Goal: Book appointment/travel/reservation

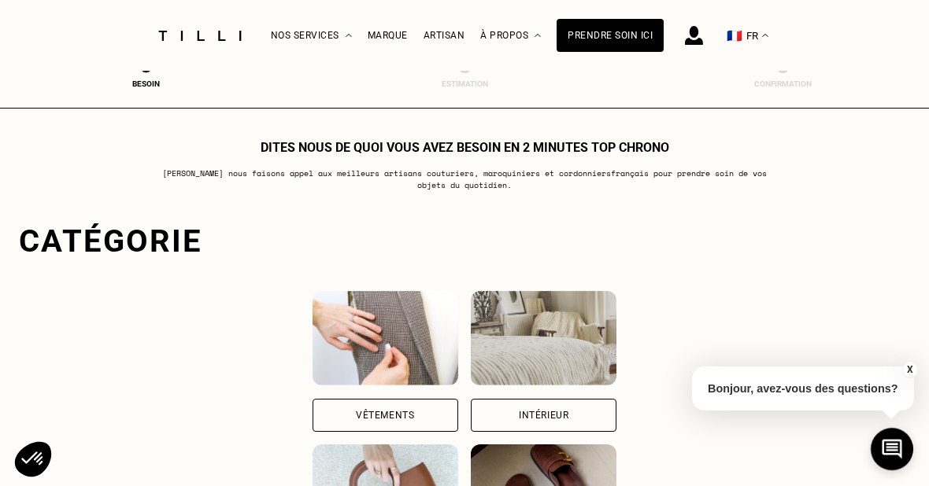
click at [312, 413] on div "Vêtements" at bounding box center [385, 415] width 146 height 33
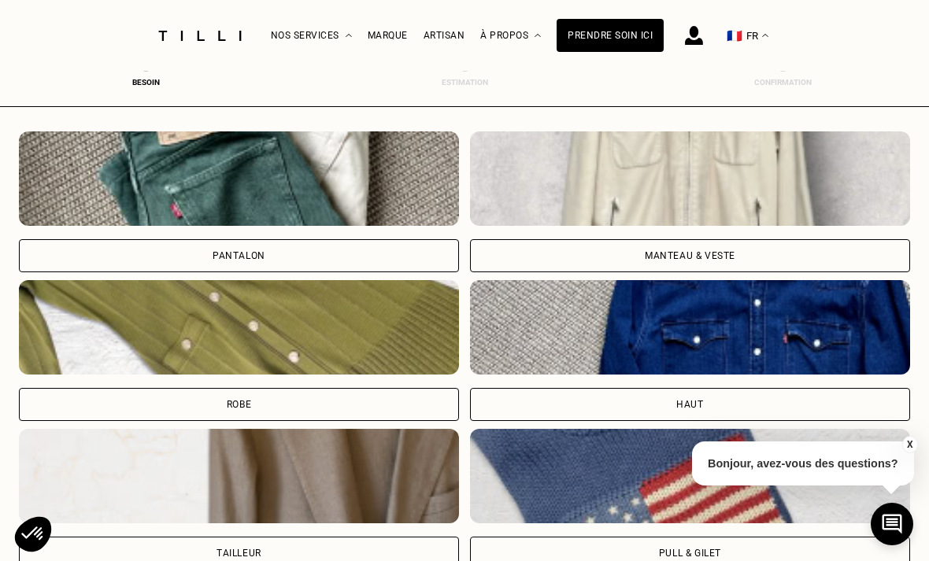
scroll to position [542, 0]
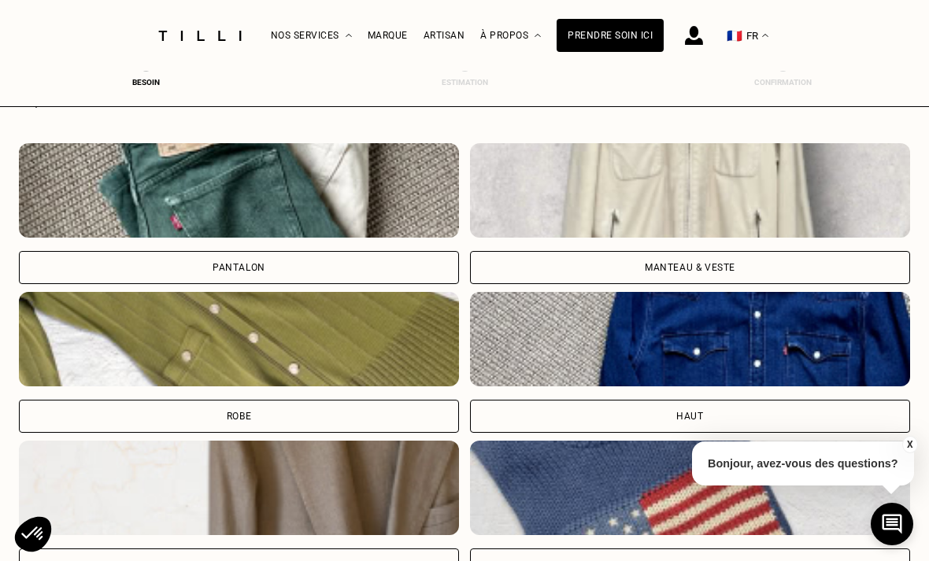
click at [198, 412] on div "Robe" at bounding box center [239, 416] width 440 height 33
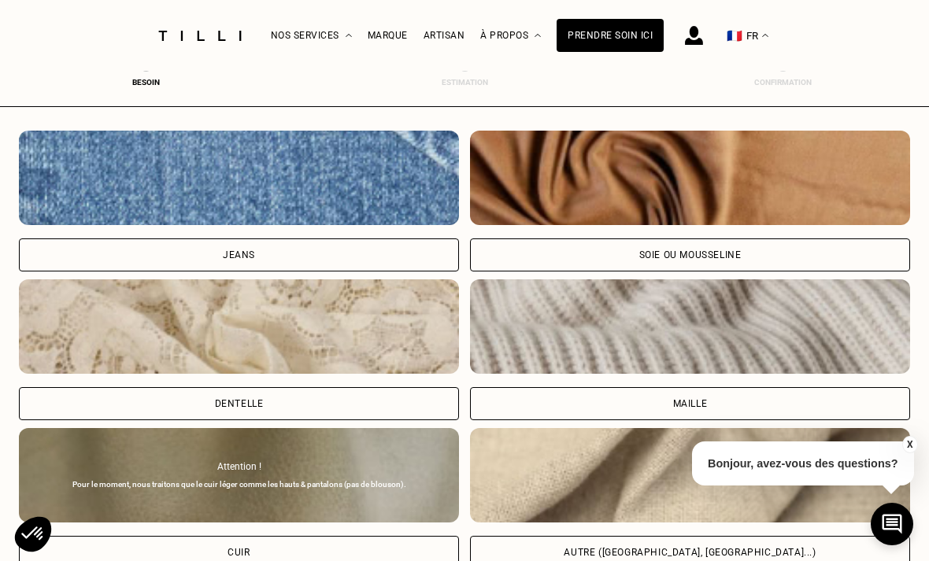
scroll to position [1592, 0]
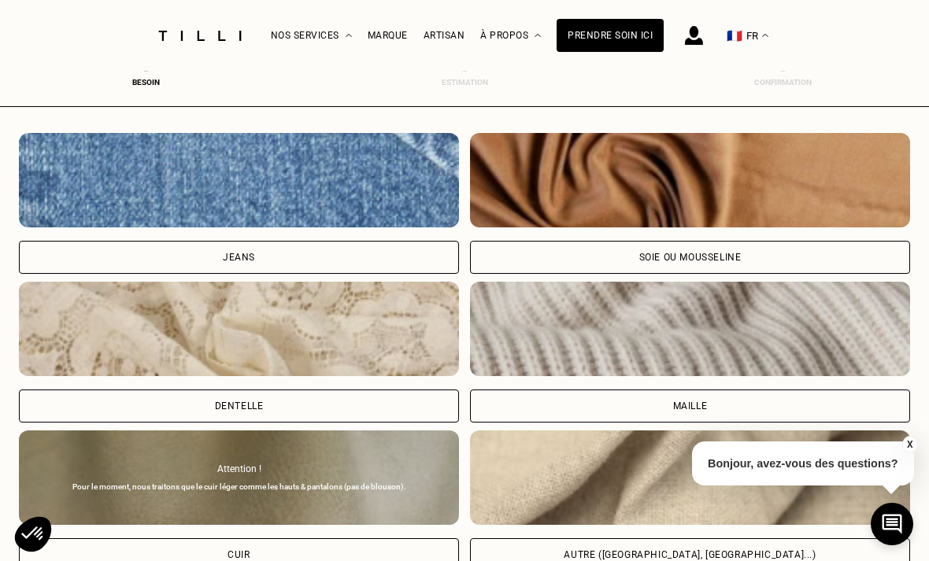
click at [730, 257] on div "Soie ou mousseline" at bounding box center [690, 257] width 102 height 9
select select "FR"
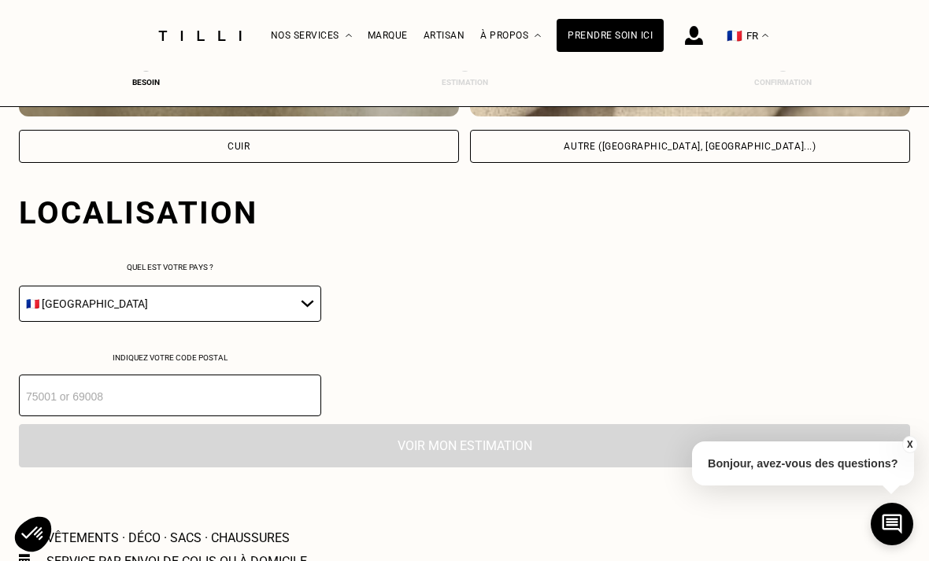
scroll to position [2067, 0]
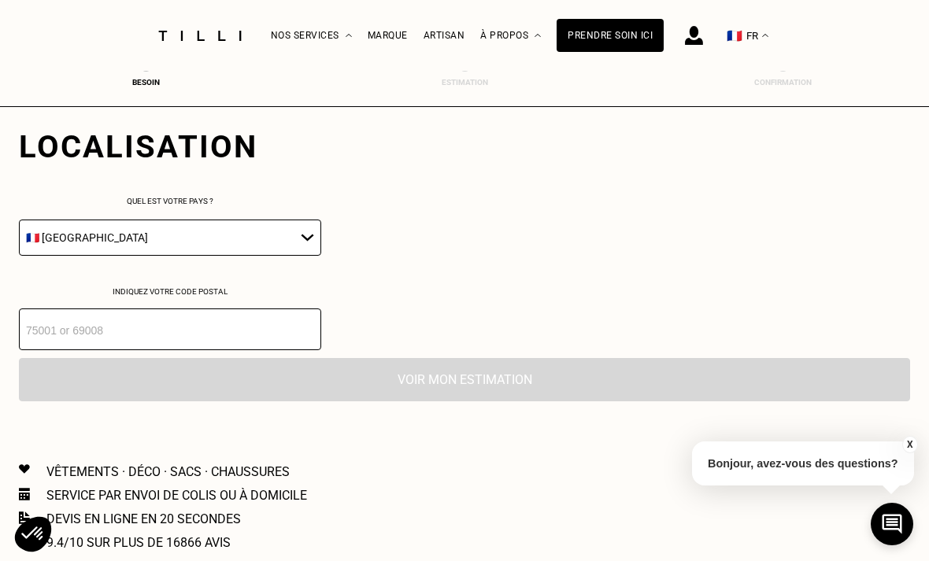
click at [72, 350] on input "number" at bounding box center [170, 330] width 302 height 42
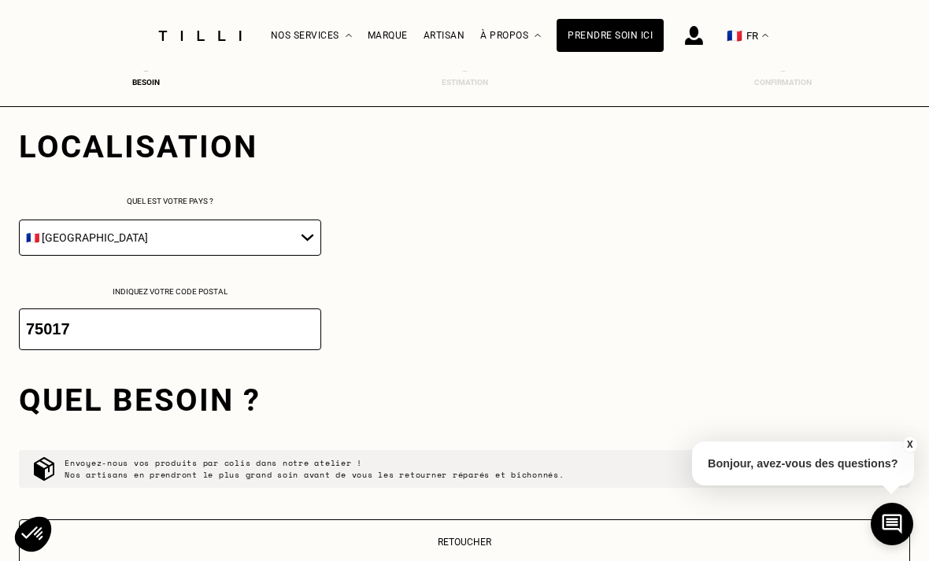
scroll to position [2278, 0]
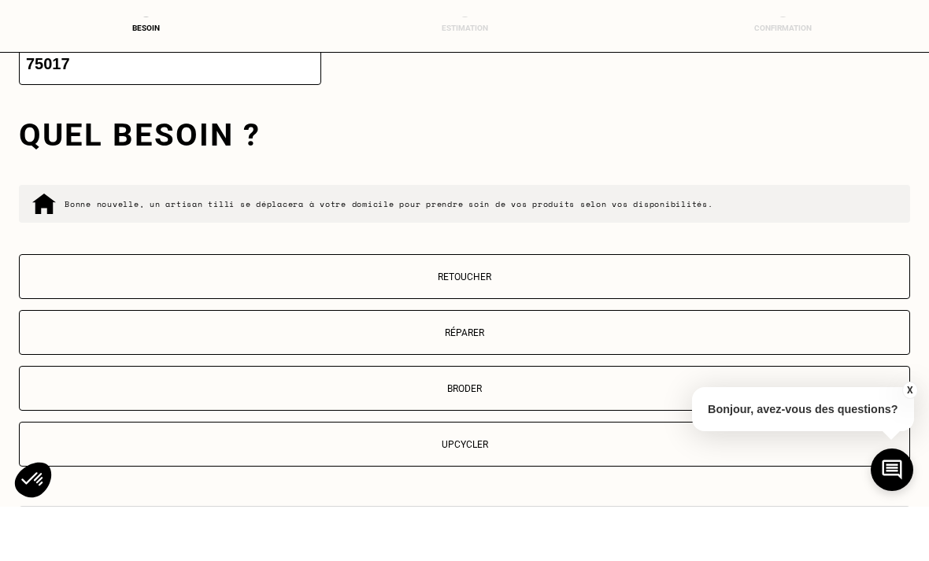
type input "75017"
click at [219, 326] on p "Retoucher" at bounding box center [465, 331] width 874 height 11
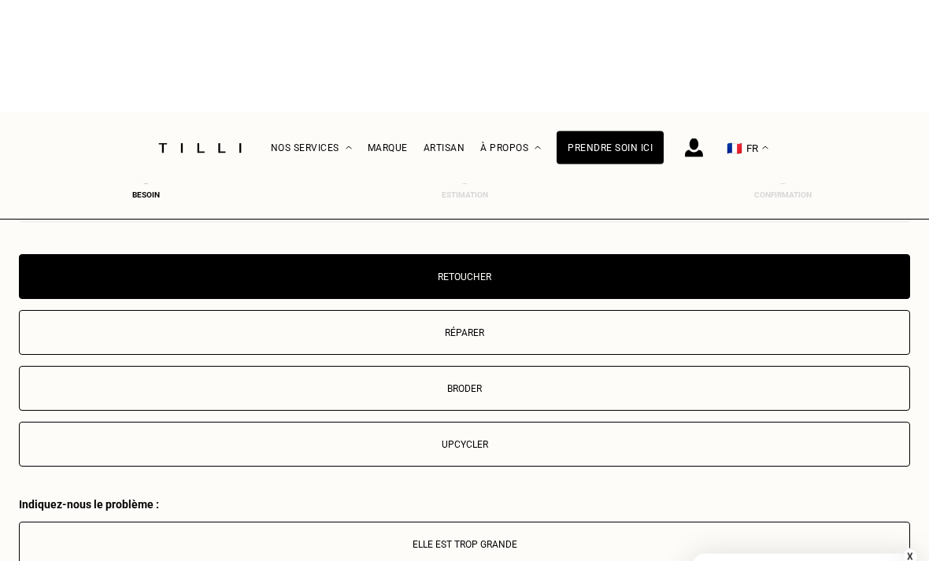
scroll to position [2746, 0]
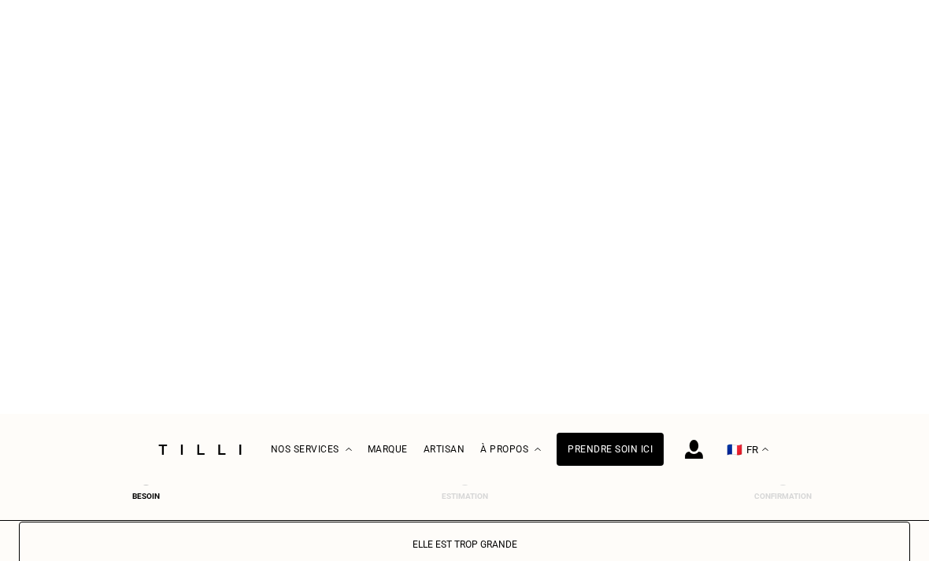
click at [323, 153] on button "Elle est trop grande" at bounding box center [464, 130] width 891 height 45
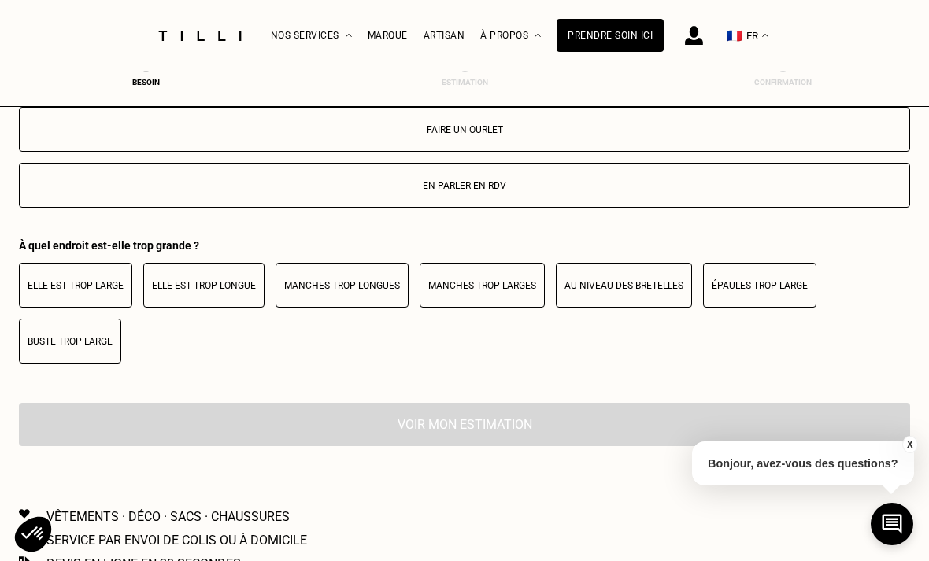
scroll to position [2917, 0]
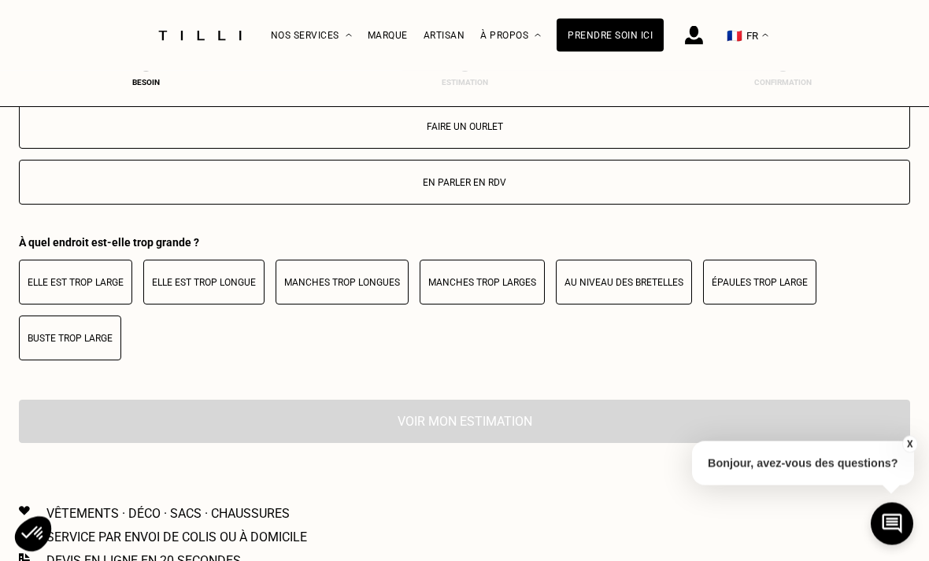
click at [64, 345] on p "Buste trop large" at bounding box center [70, 339] width 85 height 11
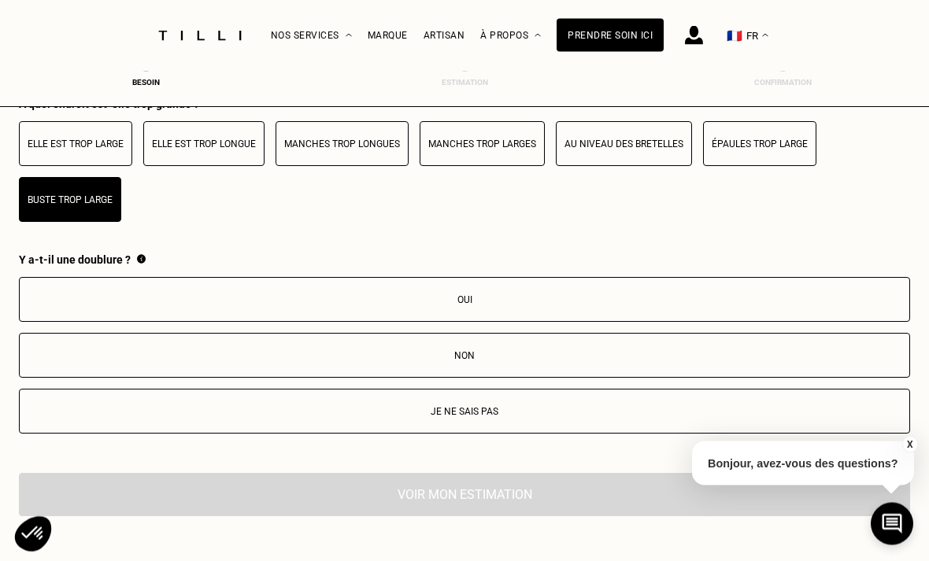
scroll to position [3062, 0]
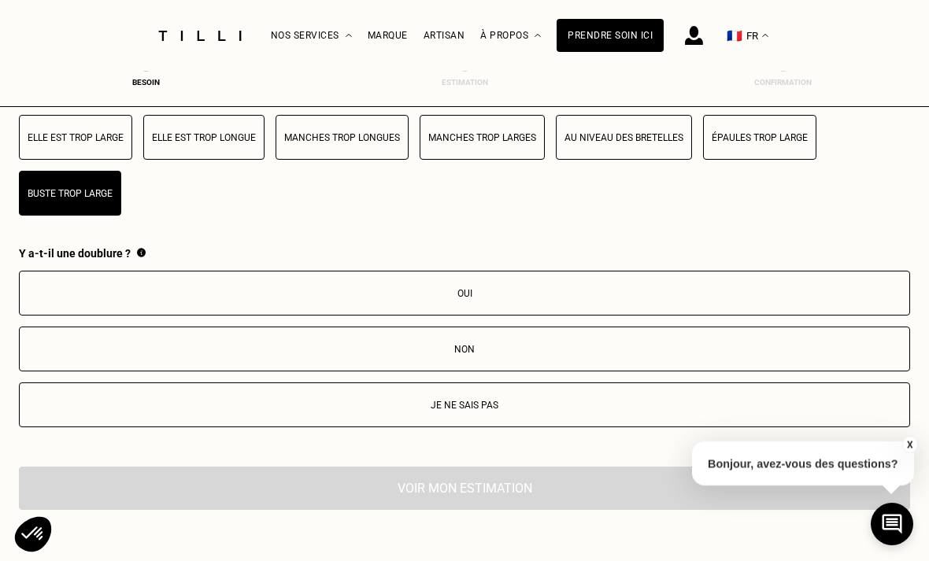
click at [187, 411] on p "Je ne sais pas" at bounding box center [465, 405] width 874 height 11
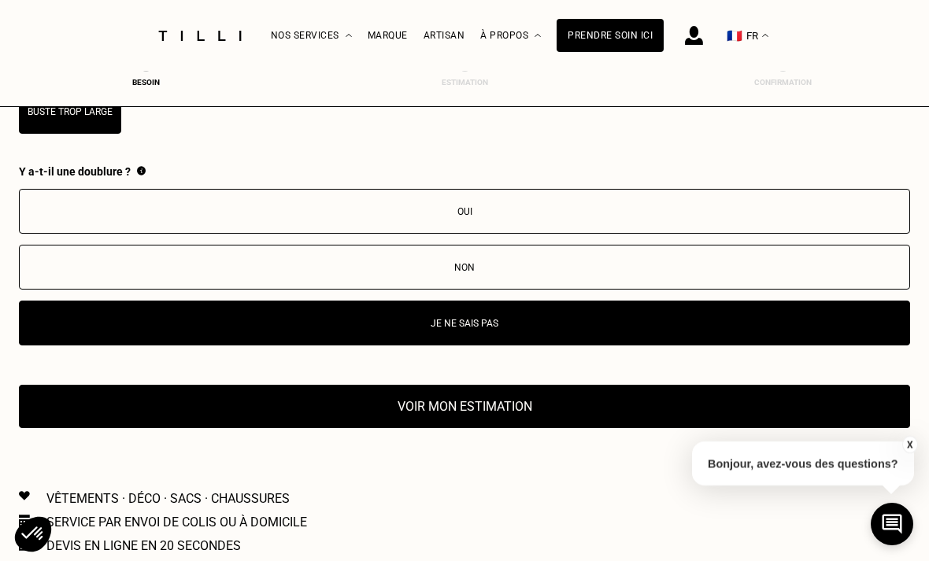
scroll to position [3147, 0]
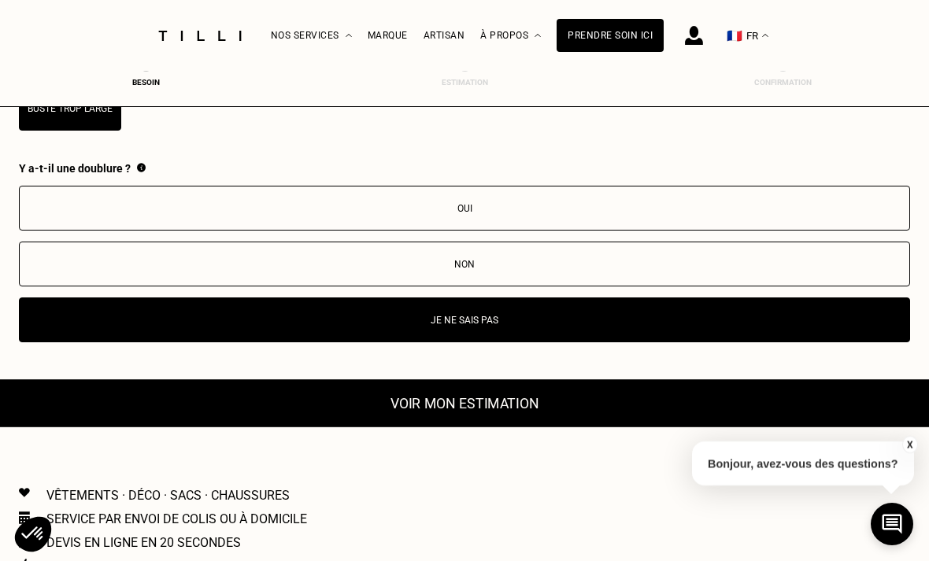
click at [227, 420] on button "Voir mon estimation" at bounding box center [464, 403] width 980 height 48
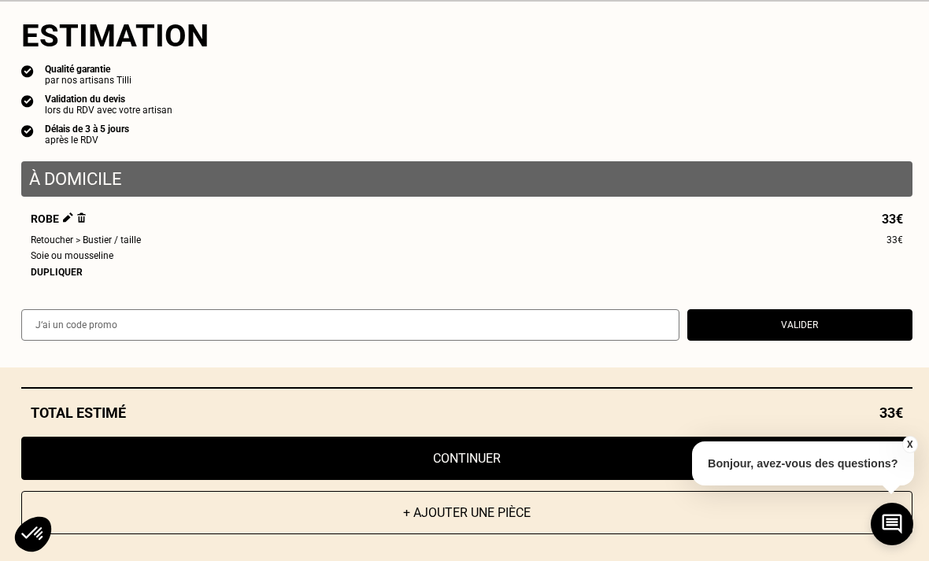
scroll to position [3295, 0]
click at [908, 453] on button "X" at bounding box center [909, 444] width 16 height 17
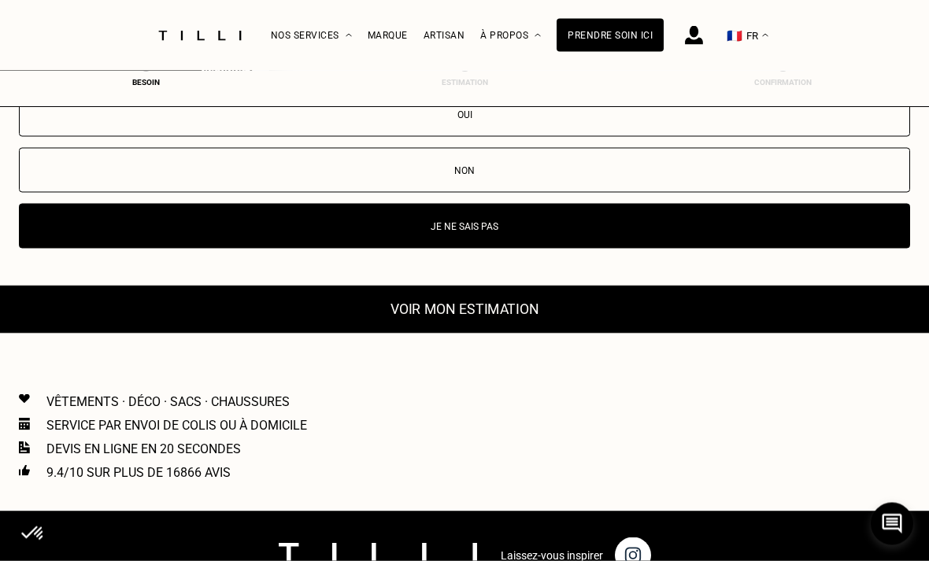
click at [156, 334] on button "Voir mon estimation" at bounding box center [464, 310] width 980 height 48
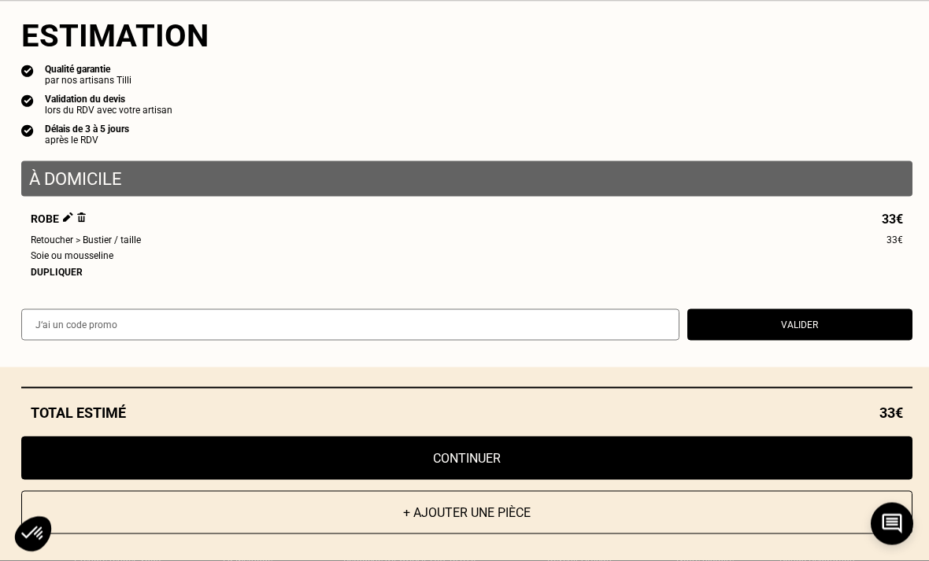
scroll to position [3375, 0]
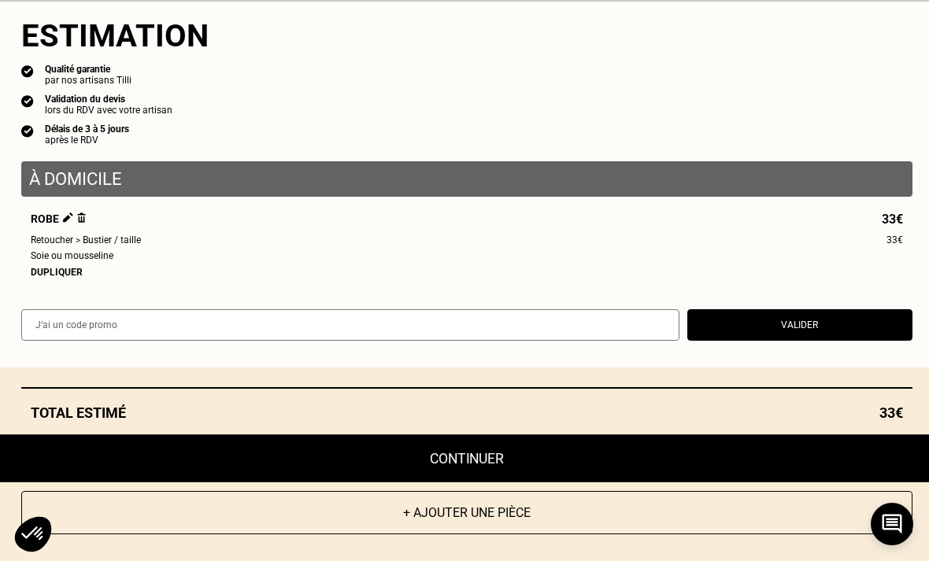
click at [502, 482] on button "Continuer" at bounding box center [466, 458] width 980 height 48
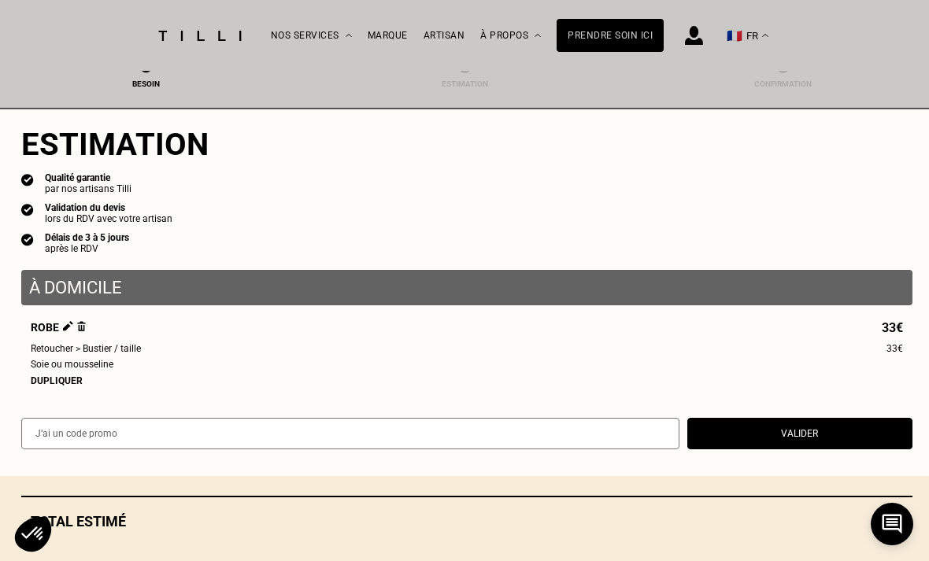
select select "FR"
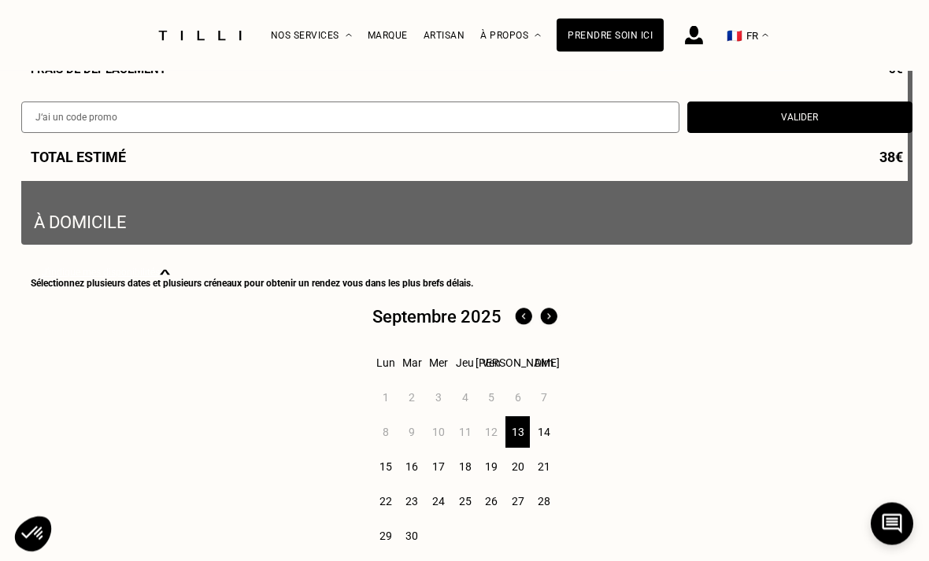
scroll to position [350, 0]
click at [56, 222] on p "À domicile" at bounding box center [467, 45] width 866 height 373
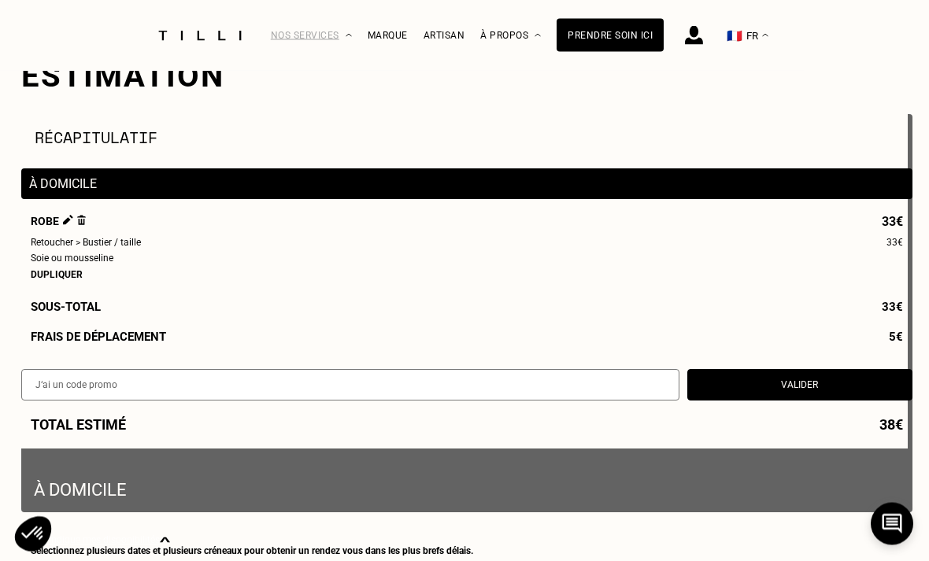
scroll to position [83, 0]
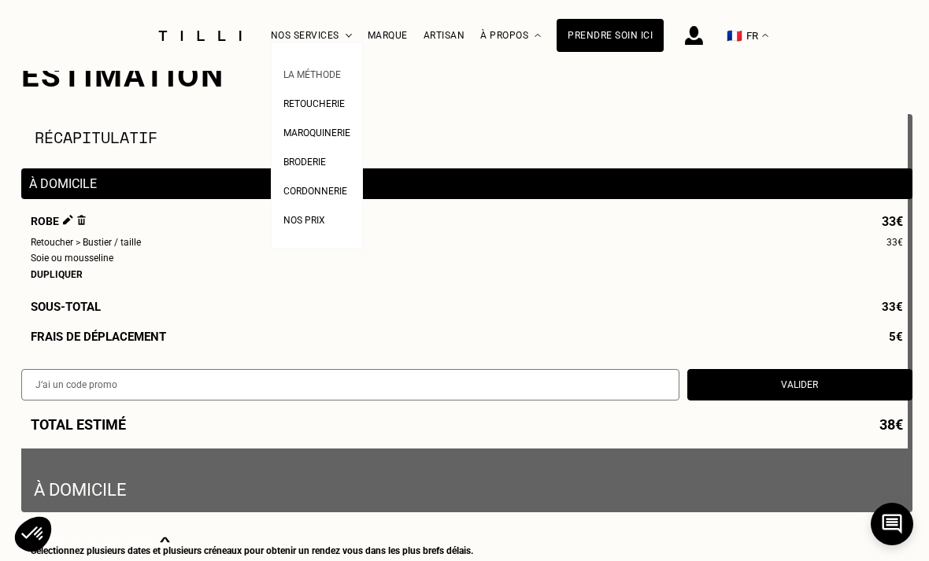
click at [294, 65] on link "La Méthode" at bounding box center [311, 73] width 57 height 17
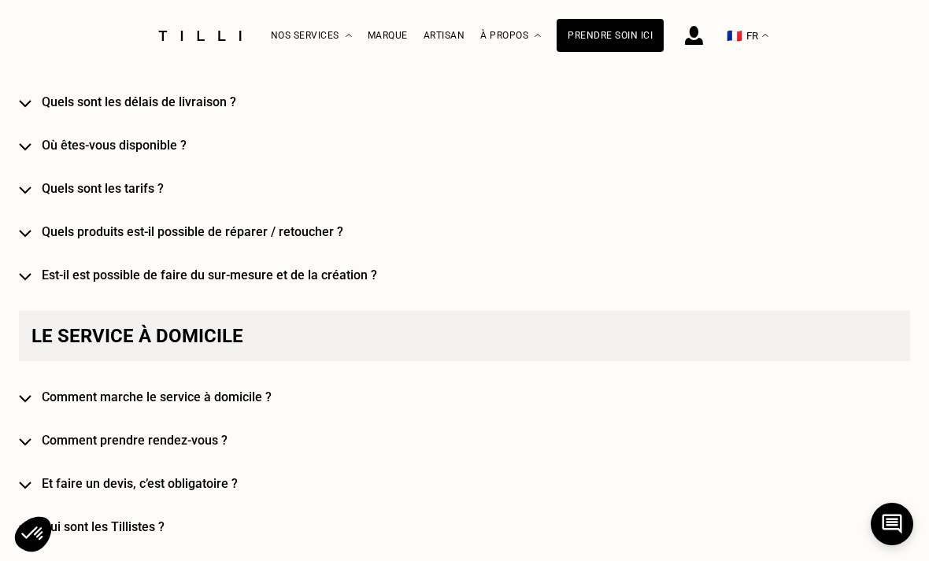
scroll to position [960, 0]
click at [42, 401] on h4 "Comment marche le service à domicile ?" at bounding box center [476, 396] width 868 height 15
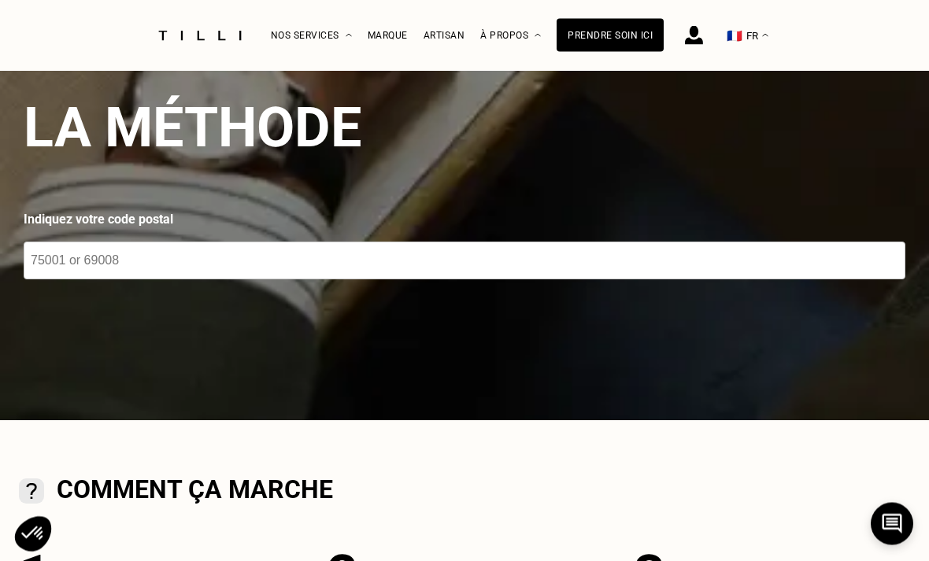
scroll to position [0, 0]
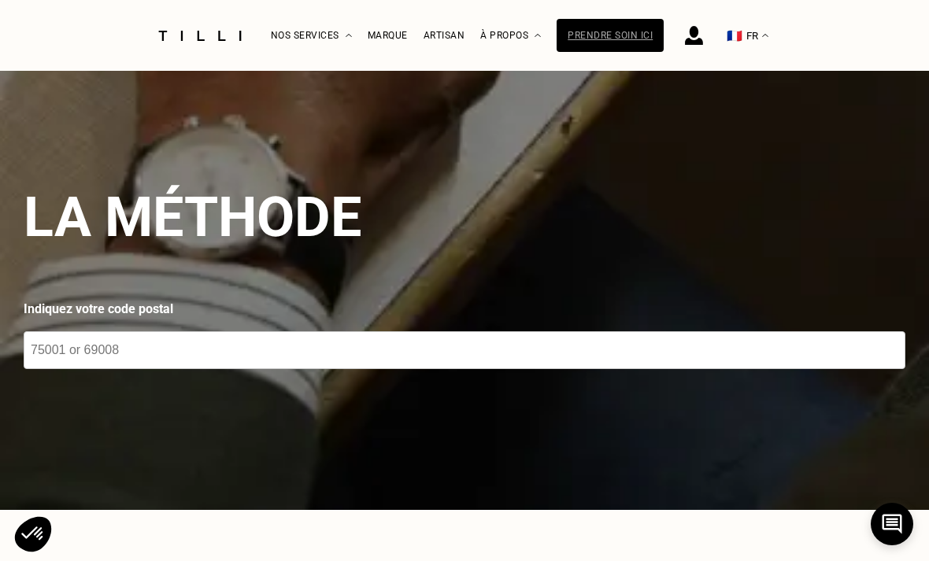
click at [631, 34] on div "Prendre soin ici" at bounding box center [609, 35] width 107 height 33
select select "FR"
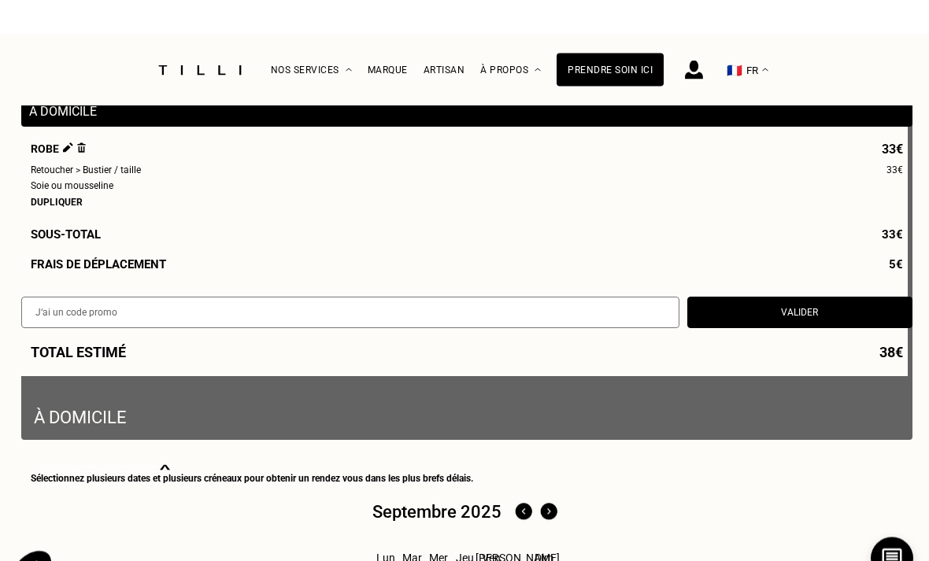
scroll to position [150, 0]
